Goal: Transaction & Acquisition: Purchase product/service

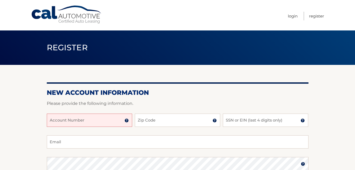
click at [72, 122] on input "Account Number" at bounding box center [89, 119] width 85 height 13
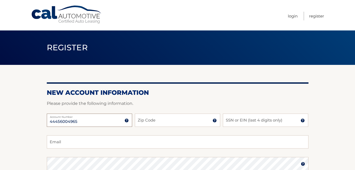
type input "44456004965"
click at [158, 122] on input "Zip Code" at bounding box center [177, 119] width 85 height 13
type input "11743"
click at [244, 121] on input "SSN or EIN (last 4 digits only)" at bounding box center [265, 119] width 85 height 13
type input "8976"
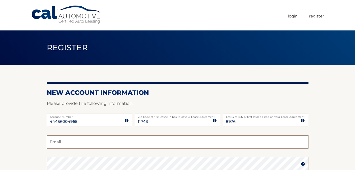
click at [68, 143] on input "Email" at bounding box center [178, 141] width 262 height 13
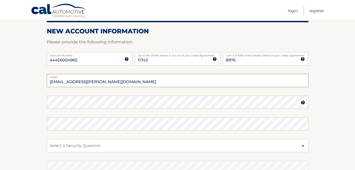
scroll to position [63, 0]
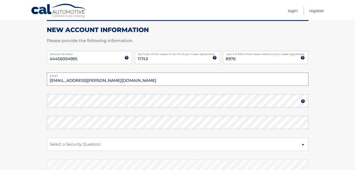
type input "aramis.portillo@icloud.com"
click at [286, 94] on fieldset "aramis.portillo@icloud.com Email Password Password should be a minimum of 6 cha…" at bounding box center [178, 140] width 262 height 136
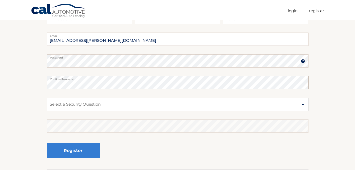
scroll to position [103, 0]
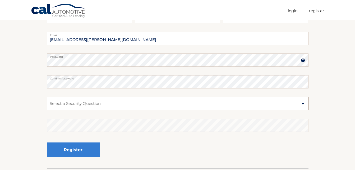
click at [303, 105] on select "Select a Security Question What was the name of your elementary school? What is…" at bounding box center [178, 103] width 262 height 13
select select "2"
click at [47, 97] on select "Select a Security Question What was the name of your elementary school? What is…" at bounding box center [178, 103] width 262 height 13
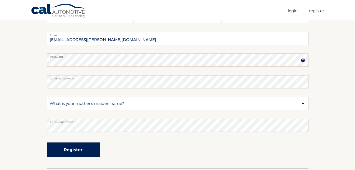
click at [76, 148] on button "Register" at bounding box center [73, 149] width 53 height 15
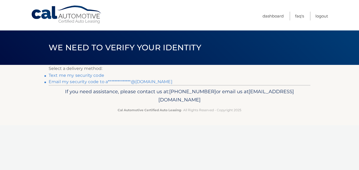
click at [82, 76] on link "Text me my security code" at bounding box center [77, 75] width 56 height 5
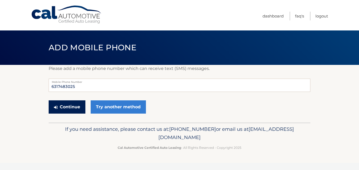
click at [73, 106] on button "Continue" at bounding box center [67, 106] width 37 height 13
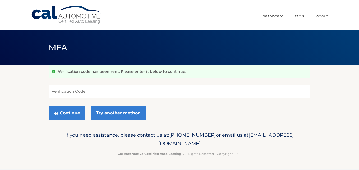
click at [63, 90] on input "Verification Code" at bounding box center [180, 91] width 262 height 13
type input "829324"
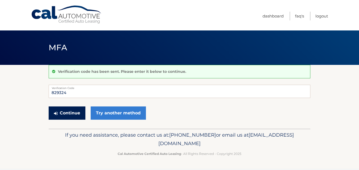
click at [66, 112] on button "Continue" at bounding box center [67, 112] width 37 height 13
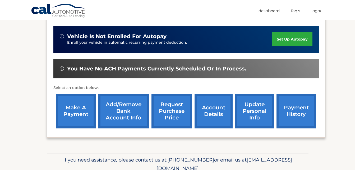
scroll to position [148, 0]
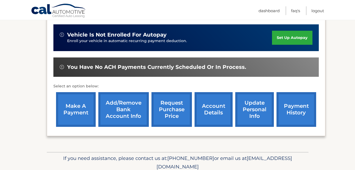
click at [78, 109] on link "make a payment" at bounding box center [76, 109] width 40 height 35
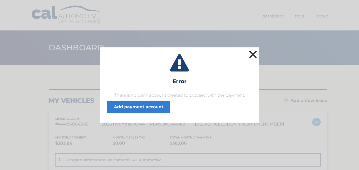
click at [252, 55] on button "×" at bounding box center [253, 54] width 11 height 11
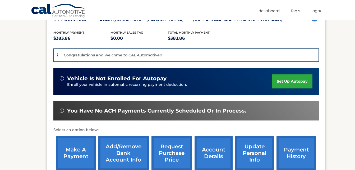
scroll to position [105, 0]
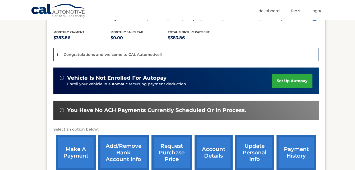
click at [63, 112] on img at bounding box center [62, 110] width 4 height 4
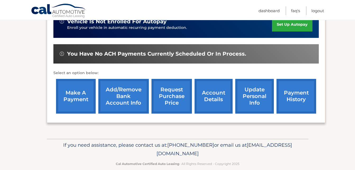
scroll to position [165, 0]
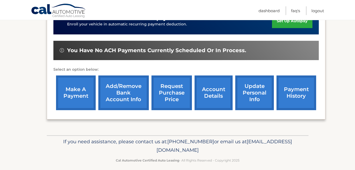
click at [123, 96] on link "Add/Remove bank account info" at bounding box center [123, 92] width 51 height 35
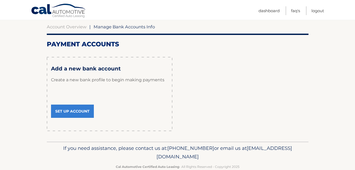
scroll to position [51, 0]
click at [100, 66] on h3 "Add a new bank account" at bounding box center [109, 68] width 117 height 7
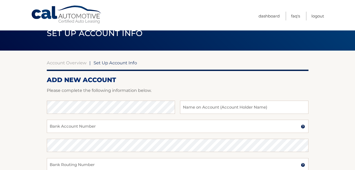
scroll to position [28, 0]
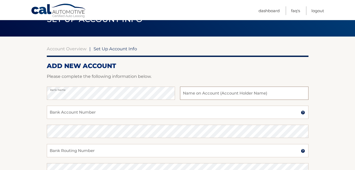
click at [196, 90] on input "text" at bounding box center [244, 92] width 128 height 13
type input "j"
type input "[PERSON_NAME]"
click at [74, 114] on input "Bank Account Number" at bounding box center [178, 112] width 262 height 13
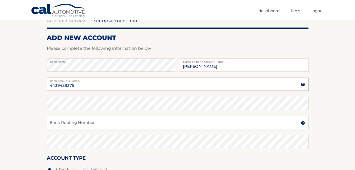
scroll to position [57, 0]
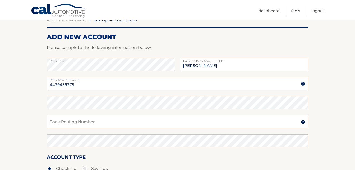
type input "4439459375"
click at [73, 120] on input "Bank Routing Number" at bounding box center [178, 121] width 262 height 13
type input "026013673"
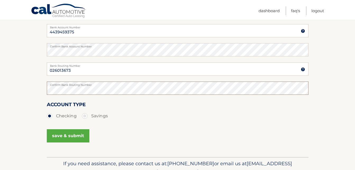
scroll to position [113, 0]
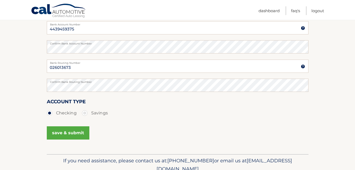
click at [70, 134] on button "save & submit" at bounding box center [68, 132] width 43 height 13
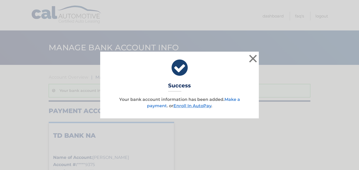
click at [236, 100] on link "Make a payment" at bounding box center [193, 102] width 93 height 11
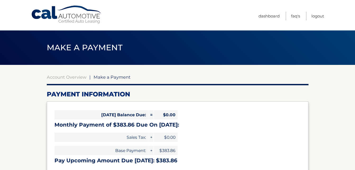
select select "NTg1MDEzNzktNGQxYi00ZjQwLTlhMGUtYTEzZjRmMDNiNWYx"
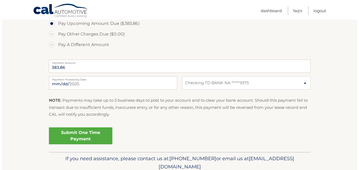
scroll to position [188, 0]
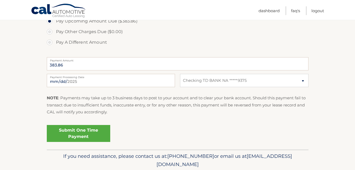
click at [83, 135] on link "Submit One Time Payment" at bounding box center [78, 133] width 63 height 17
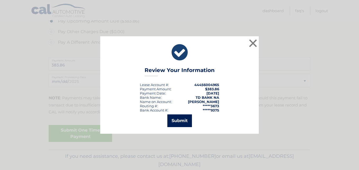
click at [184, 120] on button "Submit" at bounding box center [179, 120] width 25 height 13
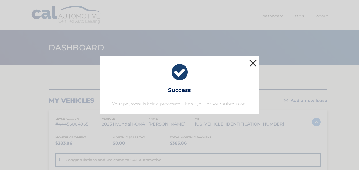
click at [254, 63] on button "×" at bounding box center [253, 63] width 11 height 11
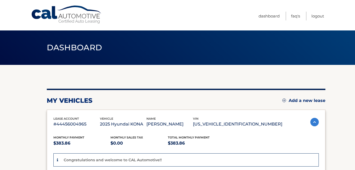
click at [319, 18] on link "Logout" at bounding box center [318, 16] width 13 height 9
